Goal: Navigation & Orientation: Find specific page/section

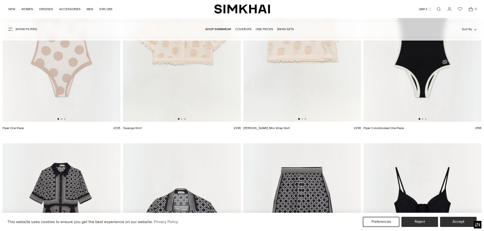
scroll to position [637, 0]
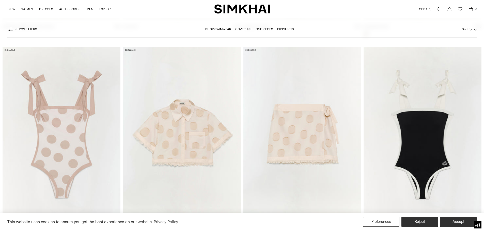
click at [246, 31] on link "Coverups" at bounding box center [243, 29] width 16 height 4
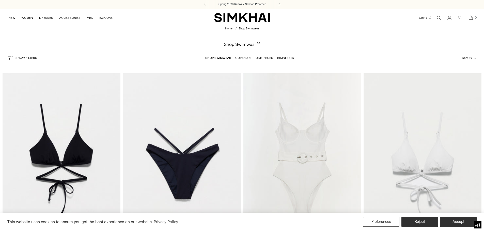
click at [222, 58] on link "Shop Swimwear" at bounding box center [218, 58] width 26 height 4
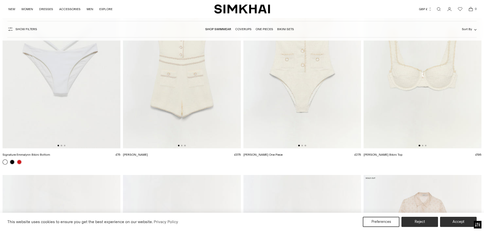
scroll to position [407, 0]
